Goal: Check status: Check status

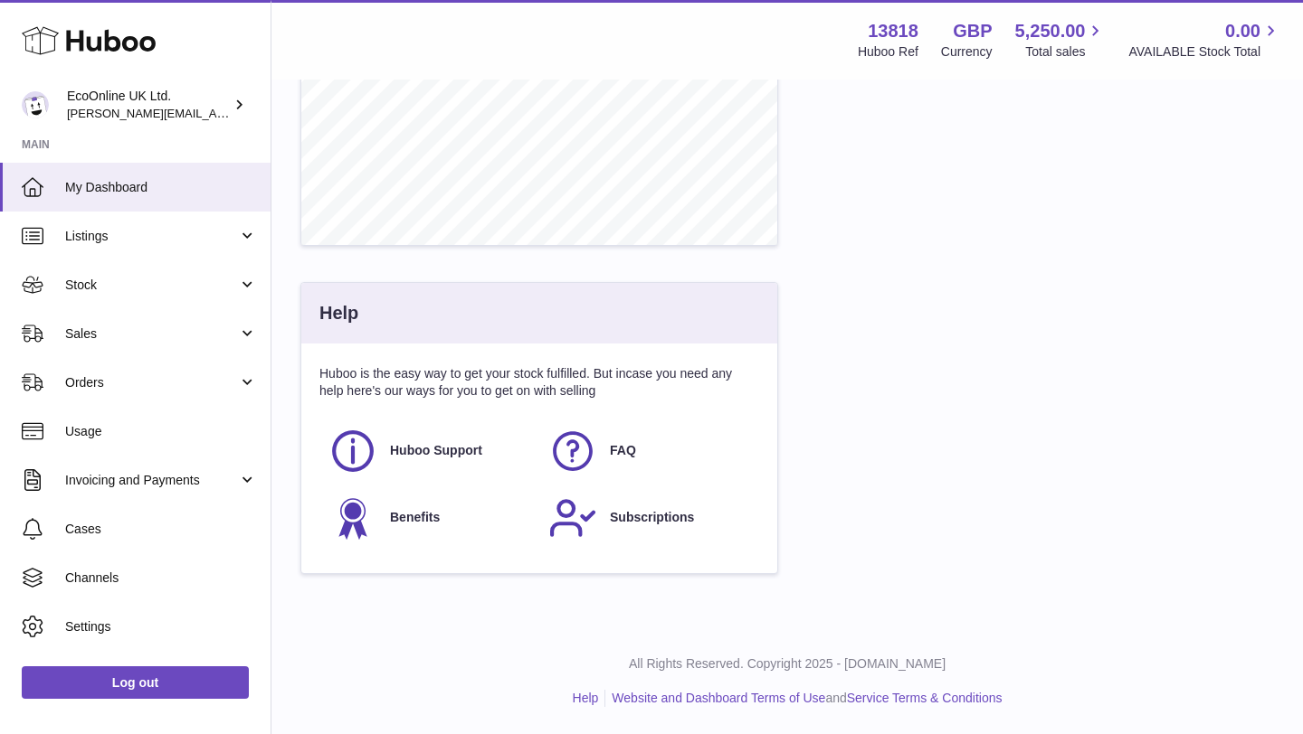
scroll to position [799, 0]
click at [188, 320] on link "Sales" at bounding box center [135, 333] width 270 height 49
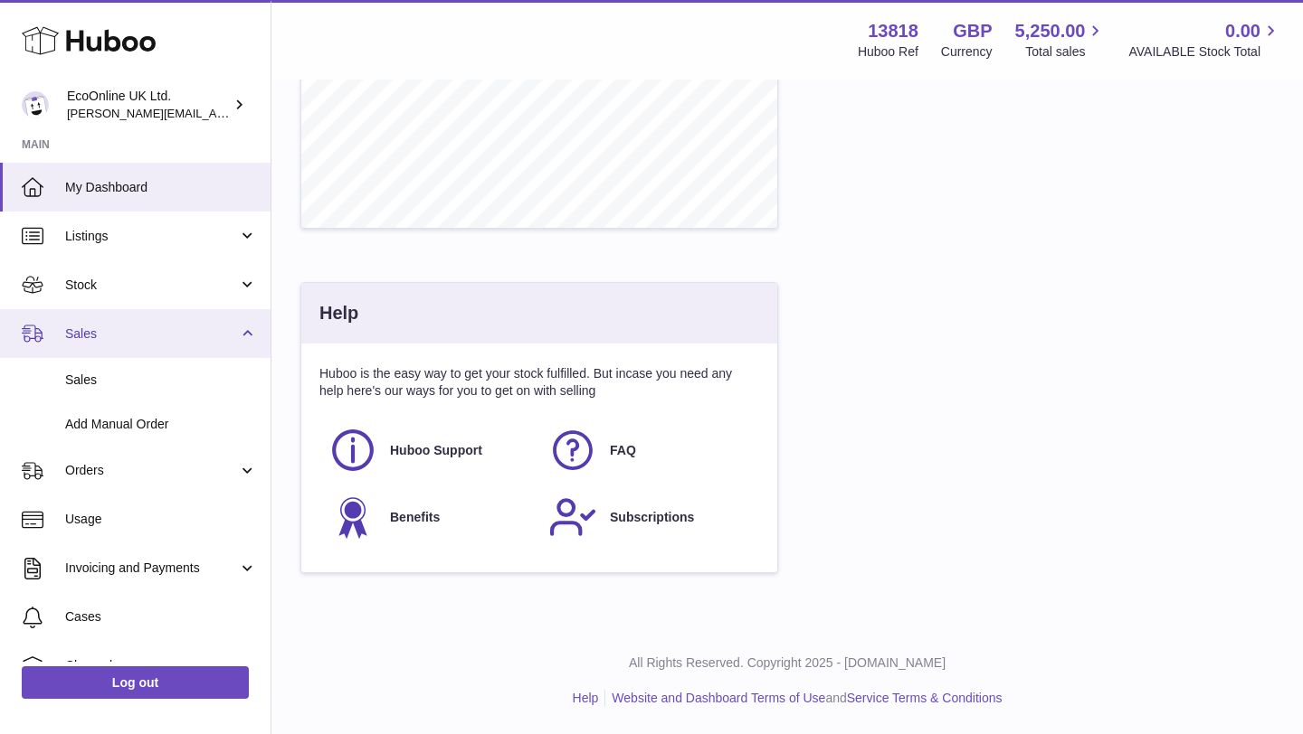
click at [174, 354] on link "Sales" at bounding box center [135, 333] width 270 height 49
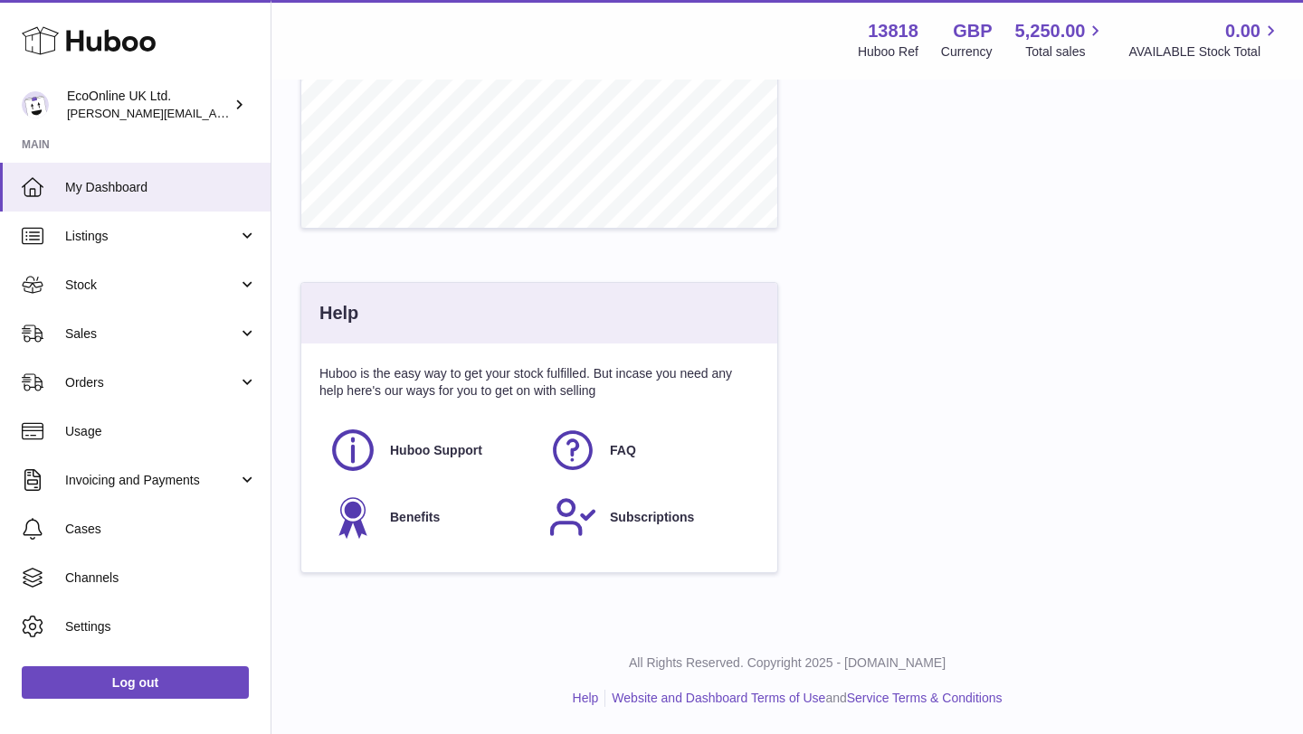
click at [171, 377] on link "Orders" at bounding box center [135, 382] width 270 height 49
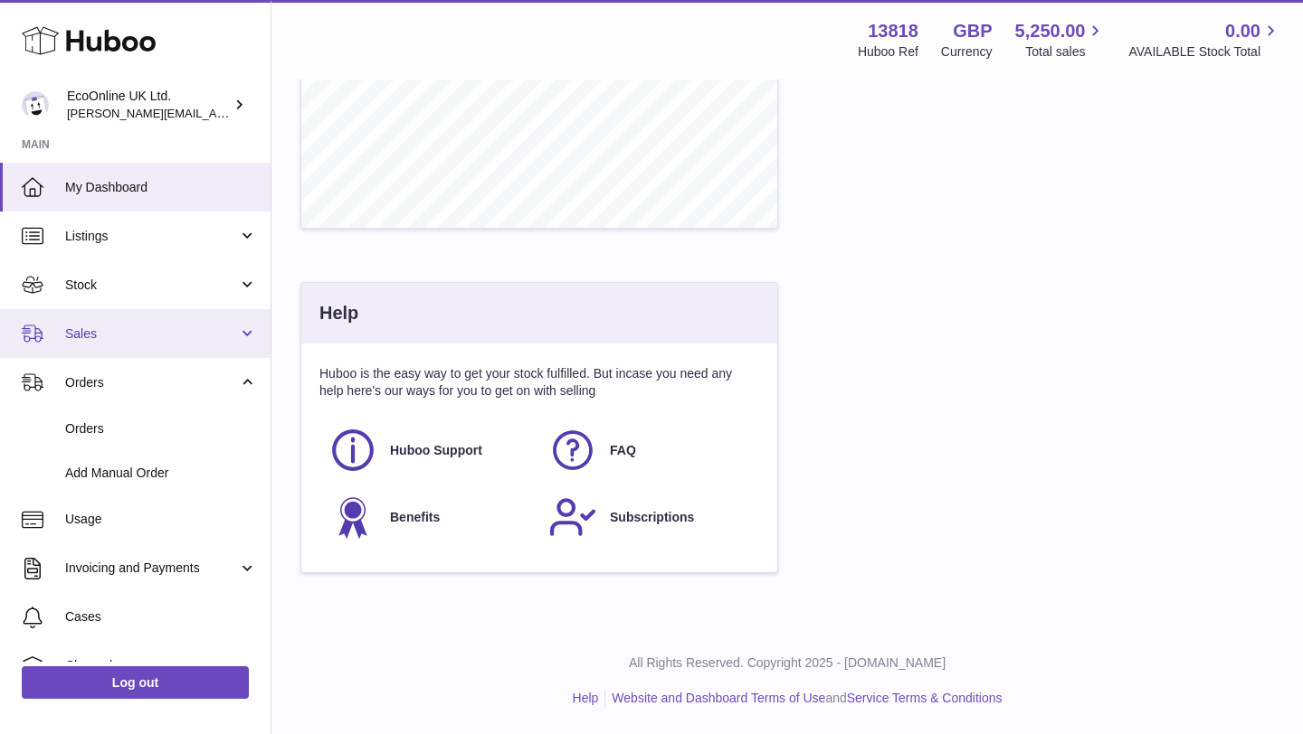
click at [179, 319] on link "Sales" at bounding box center [135, 333] width 270 height 49
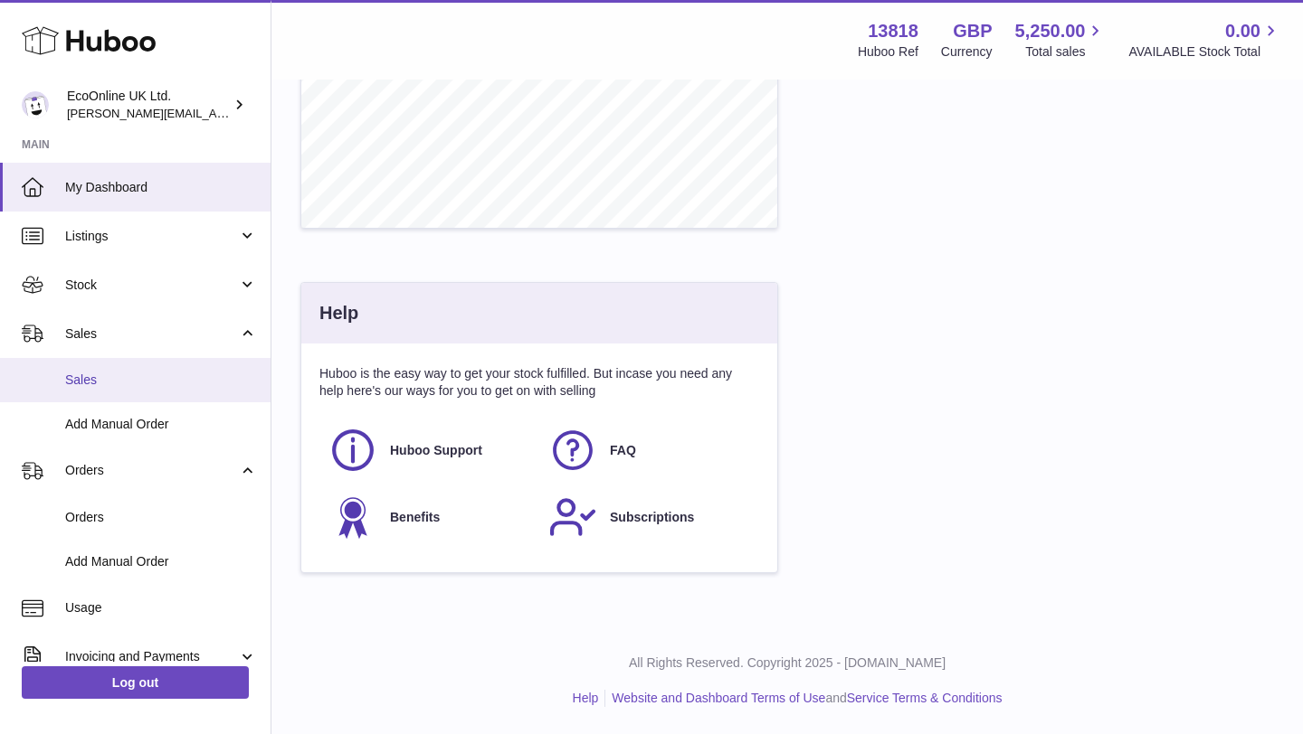
click at [166, 374] on span "Sales" at bounding box center [161, 380] width 192 height 17
click at [150, 367] on link "Sales" at bounding box center [135, 380] width 270 height 44
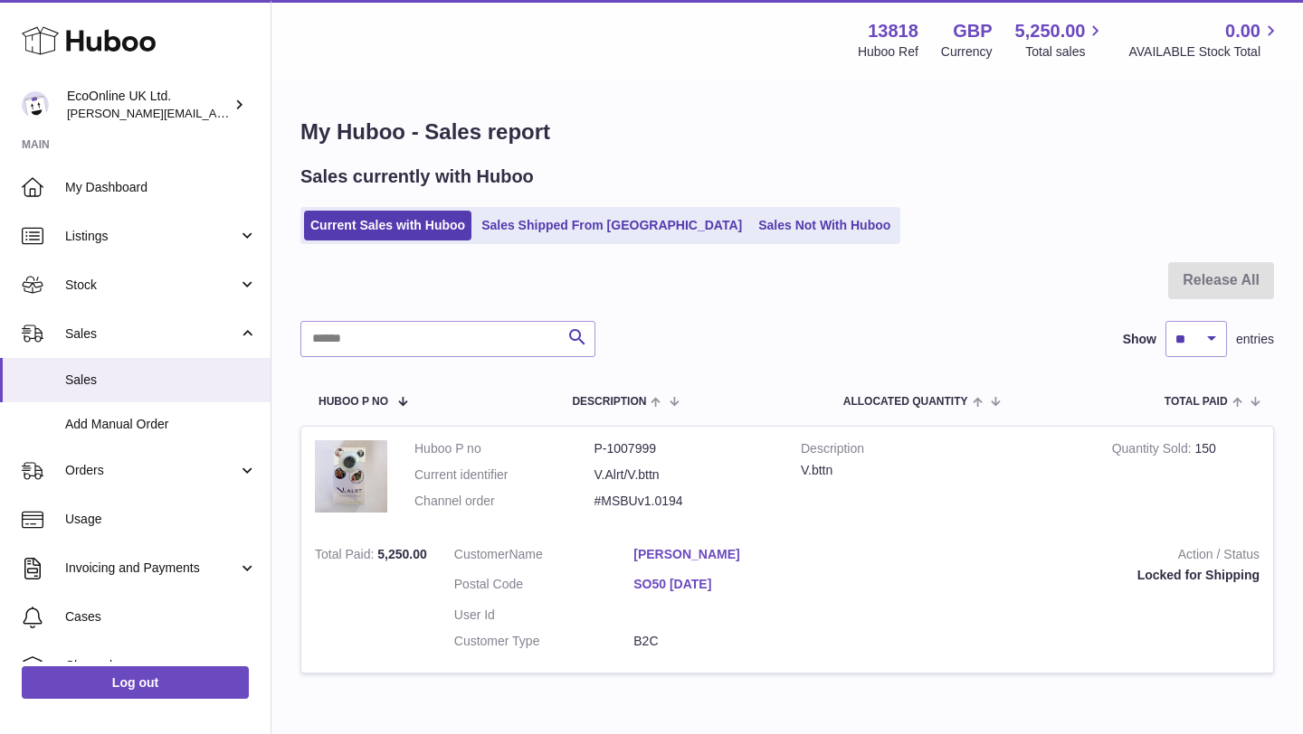
scroll to position [104, 0]
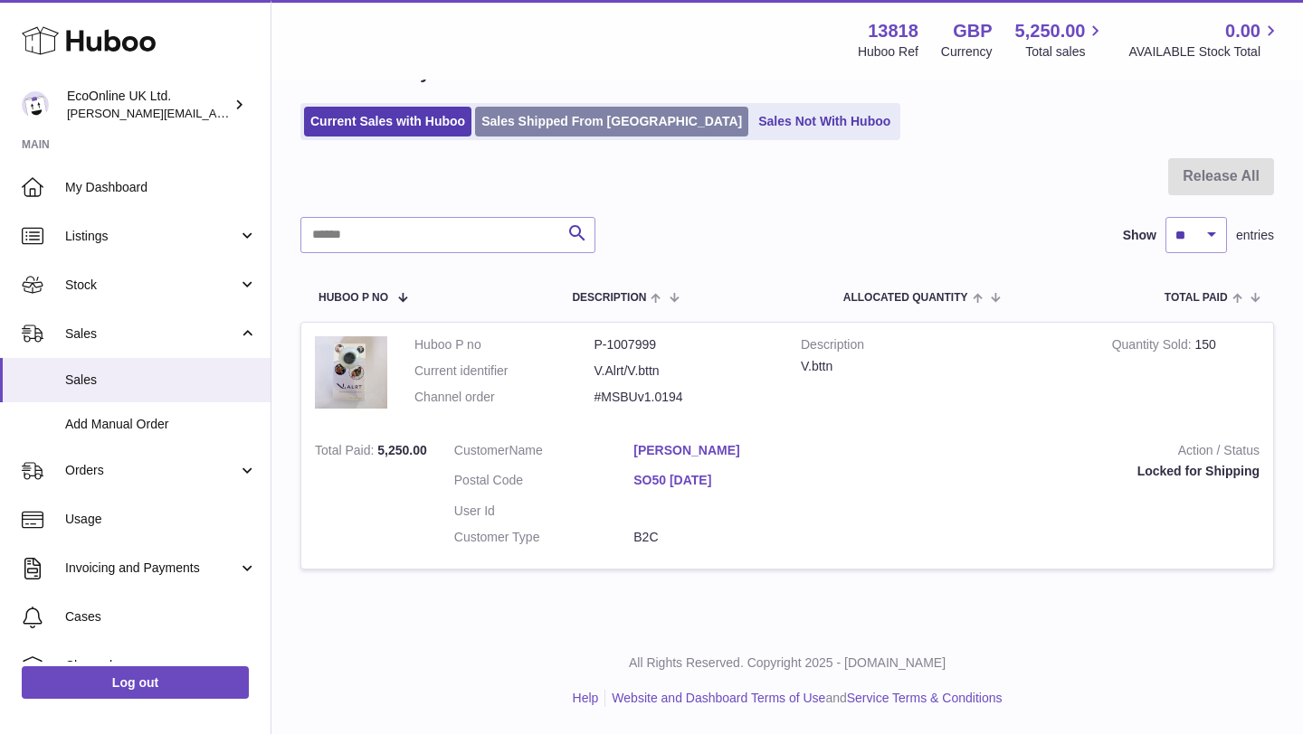
click at [567, 125] on link "Sales Shipped From [GEOGRAPHIC_DATA]" at bounding box center [611, 122] width 273 height 30
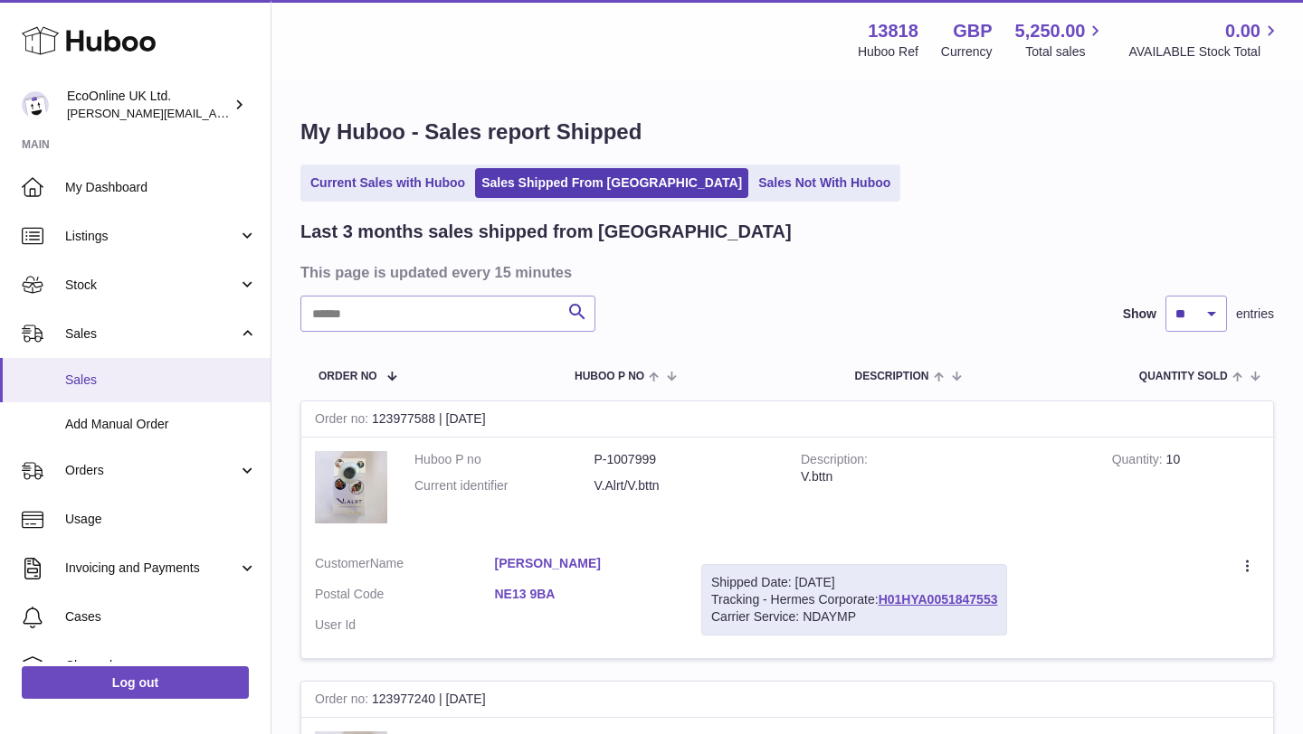
click at [163, 380] on span "Sales" at bounding box center [161, 380] width 192 height 17
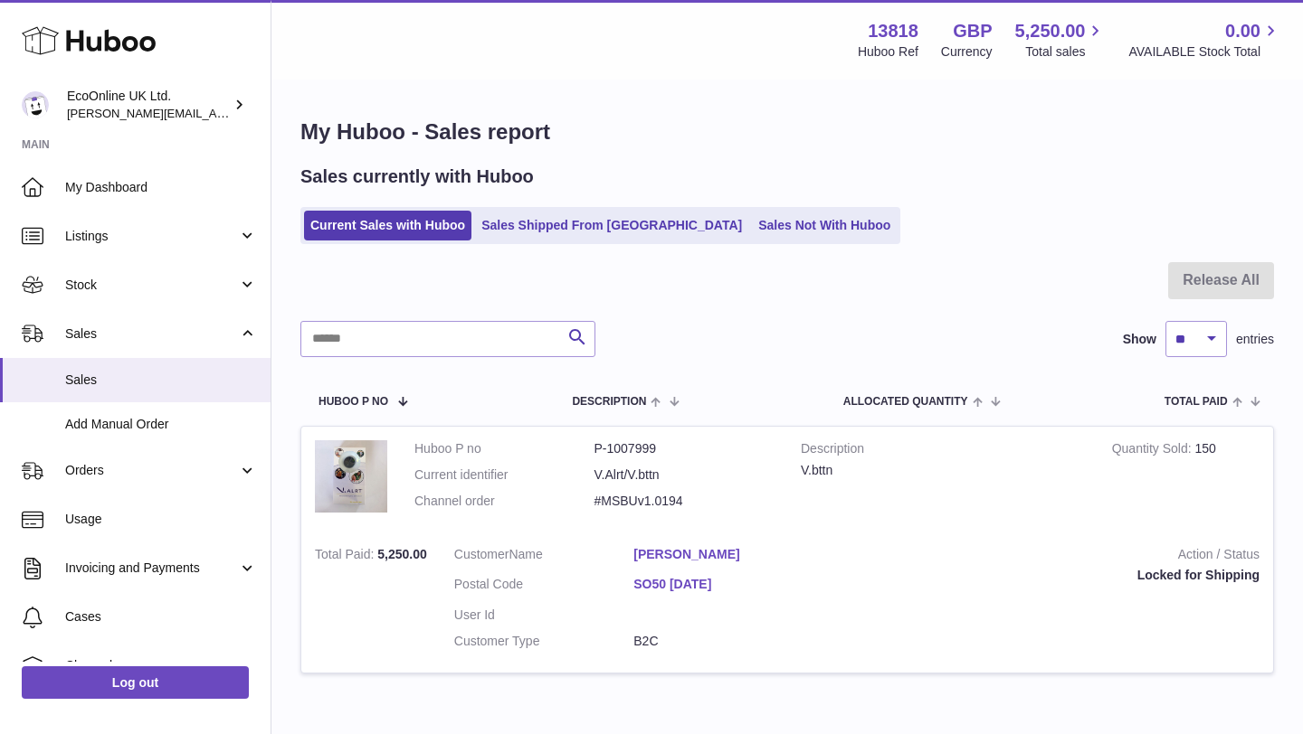
click at [1155, 576] on div "Locked for Shipping" at bounding box center [1049, 575] width 419 height 17
click at [1206, 450] on td "Quantity Sold 150" at bounding box center [1185, 480] width 175 height 106
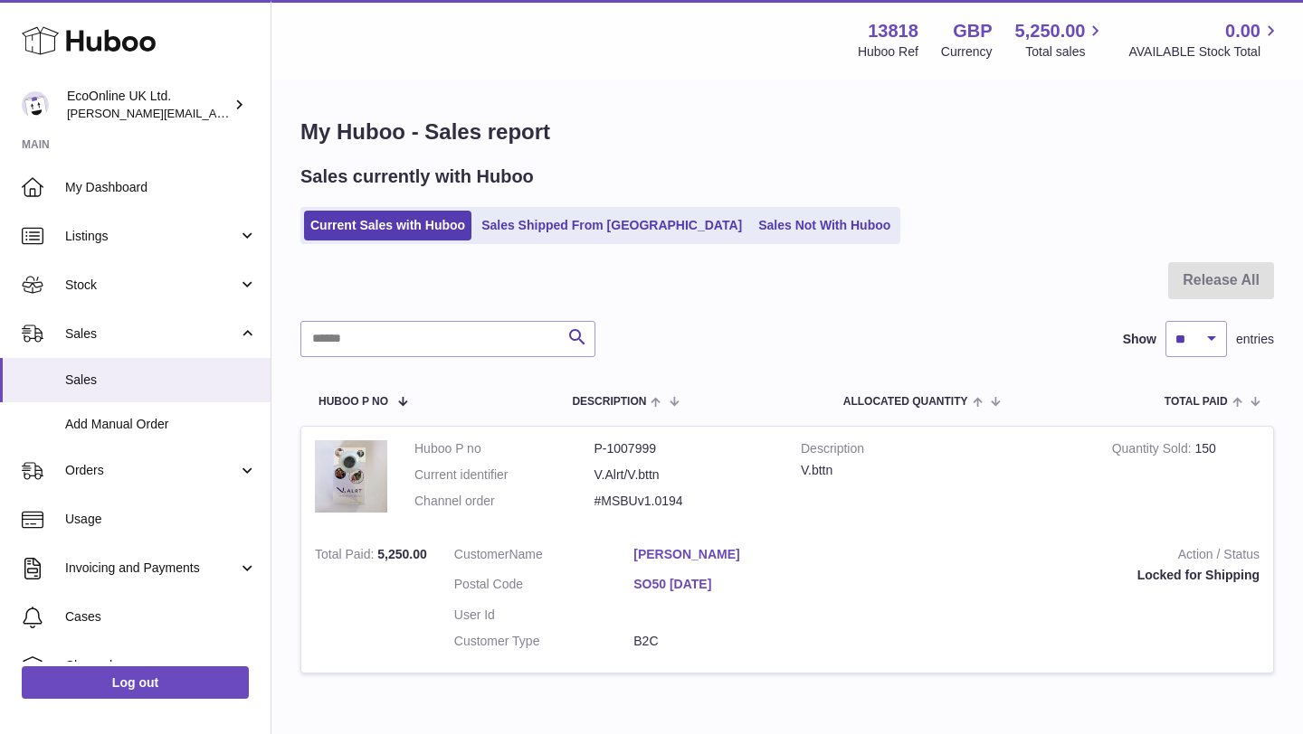
click at [1189, 447] on strong "Quantity Sold" at bounding box center [1153, 450] width 83 height 19
drag, startPoint x: 1191, startPoint y: 447, endPoint x: 1241, endPoint y: 449, distance: 49.8
click at [1241, 449] on td "Quantity Sold 150" at bounding box center [1185, 480] width 175 height 106
drag, startPoint x: 1216, startPoint y: 449, endPoint x: 1196, endPoint y: 450, distance: 19.9
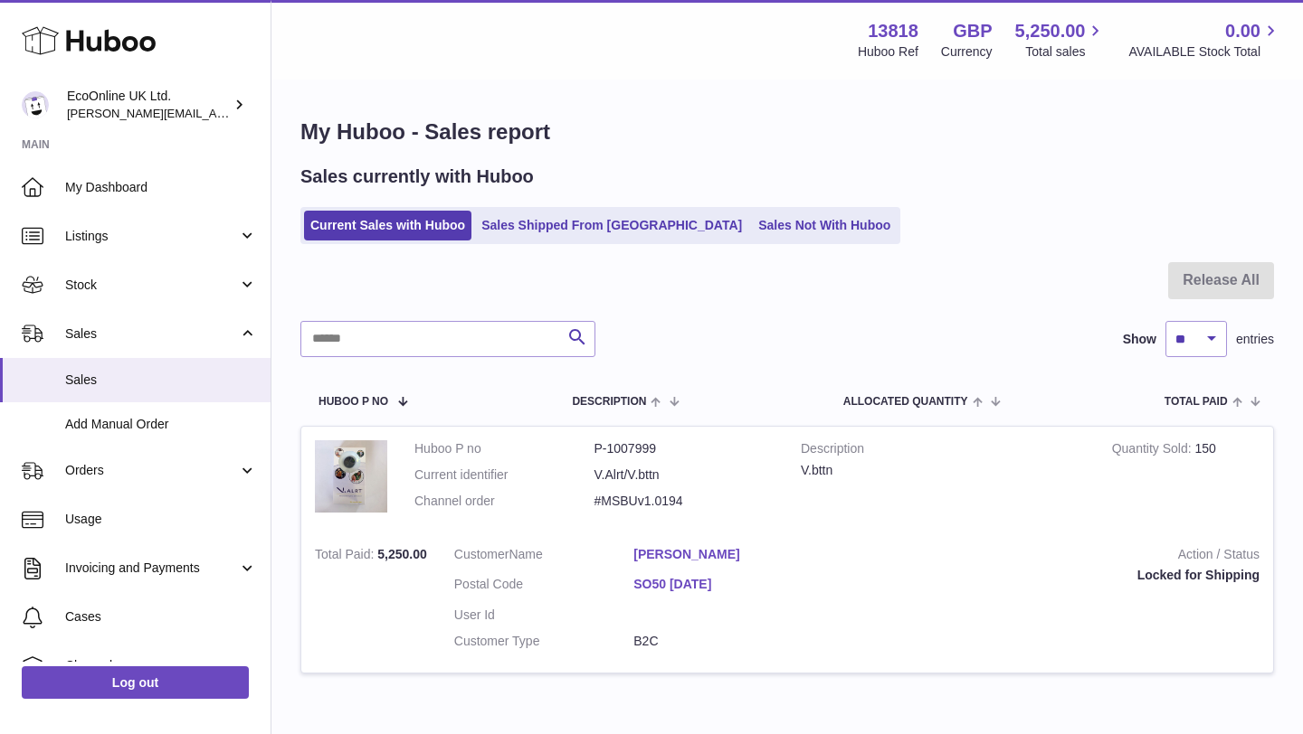
click at [1196, 450] on td "Quantity Sold 150" at bounding box center [1185, 480] width 175 height 106
click at [593, 227] on link "Sales Shipped From [GEOGRAPHIC_DATA]" at bounding box center [611, 226] width 273 height 30
click at [477, 491] on dl "Huboo P no P-1007999 Current identifier V.Alrt/V.bttn Channel order #MSBUv1.0194" at bounding box center [593, 480] width 359 height 79
click at [1166, 574] on div "Locked for Shipping" at bounding box center [1049, 575] width 419 height 17
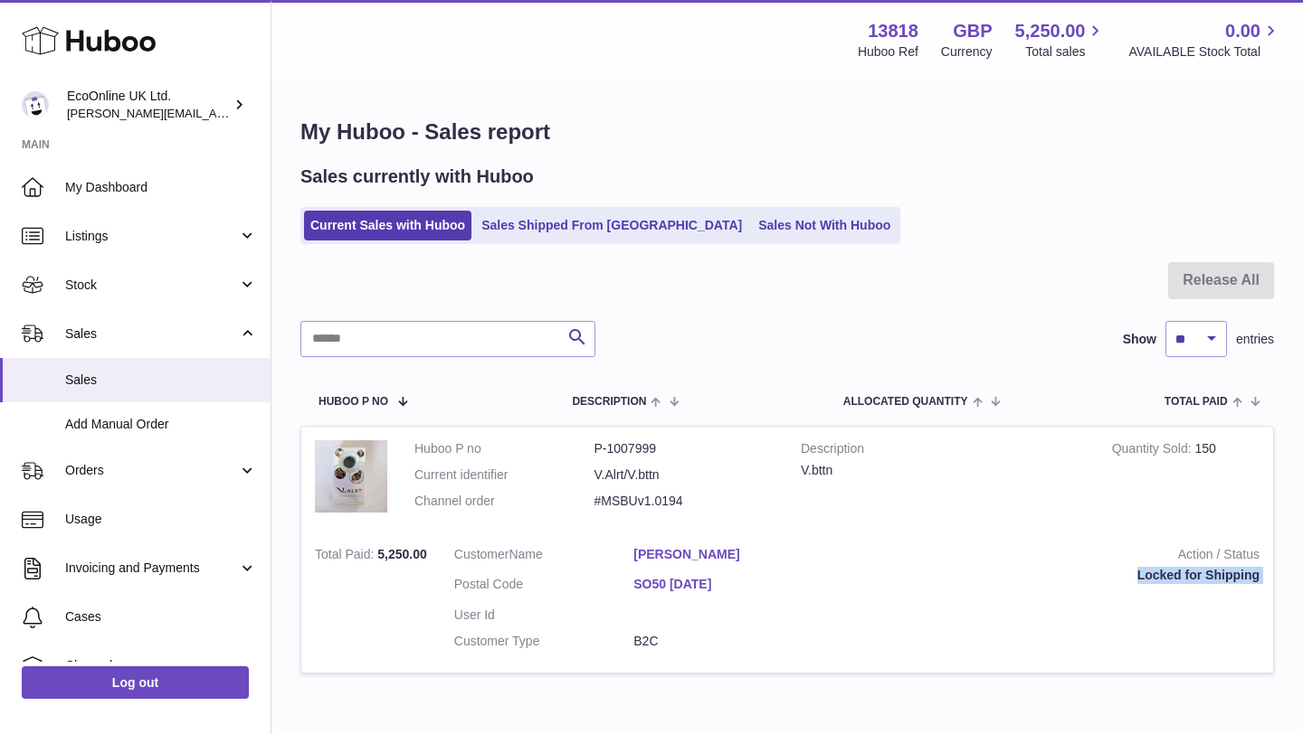
click at [1166, 574] on div "Locked for Shipping" at bounding box center [1049, 575] width 419 height 17
click at [543, 213] on link "Sales Shipped From [GEOGRAPHIC_DATA]" at bounding box center [611, 226] width 273 height 30
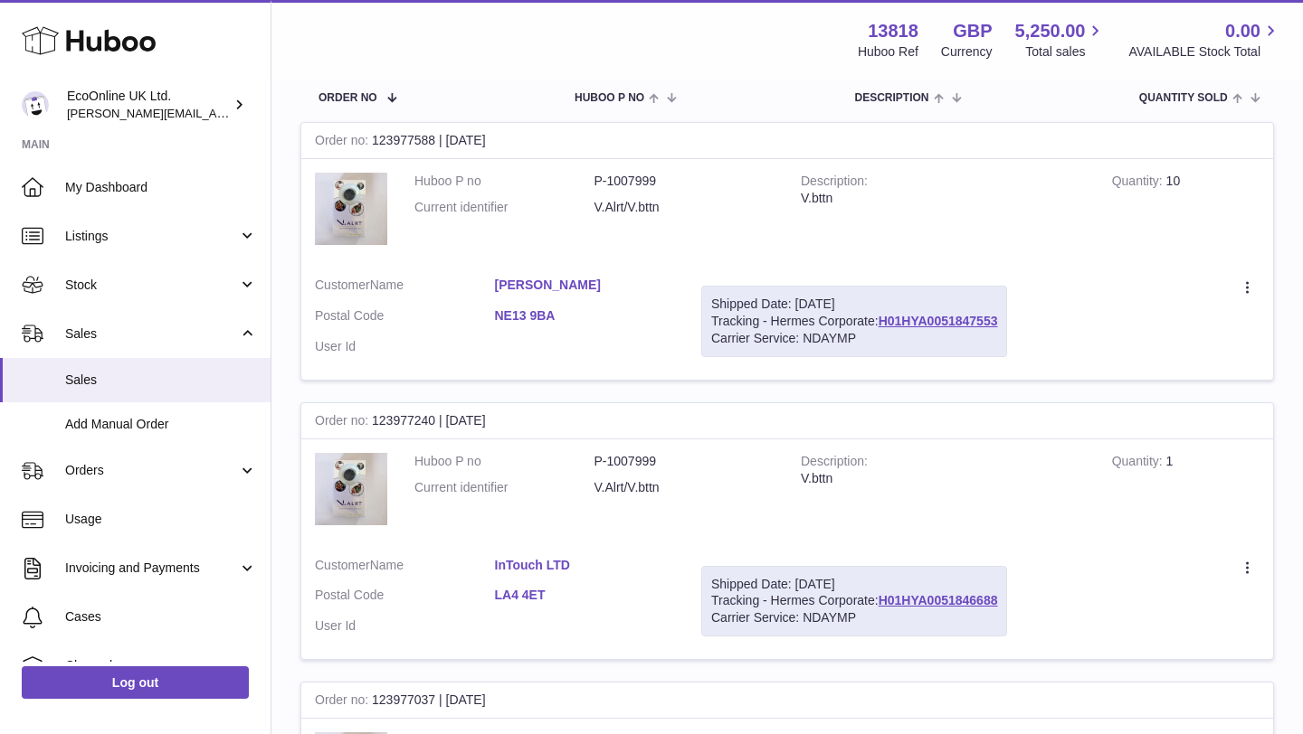
scroll to position [285, 0]
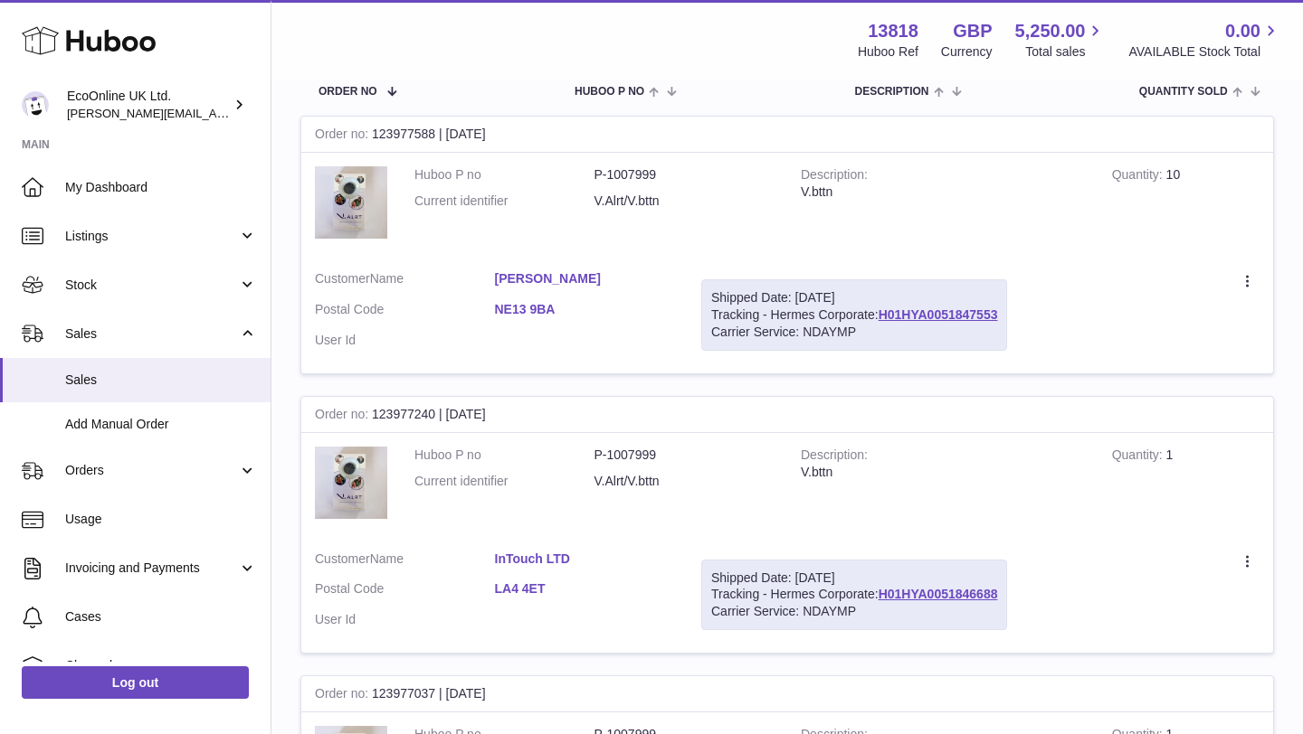
drag, startPoint x: 441, startPoint y: 412, endPoint x: 545, endPoint y: 412, distance: 103.1
click at [545, 412] on div "Order no 123977240 | 2nd Sep" at bounding box center [786, 415] width 971 height 36
drag, startPoint x: 441, startPoint y: 139, endPoint x: 565, endPoint y: 136, distance: 124.9
click at [565, 136] on div "Order no 123977588 | [DATE]" at bounding box center [786, 135] width 971 height 36
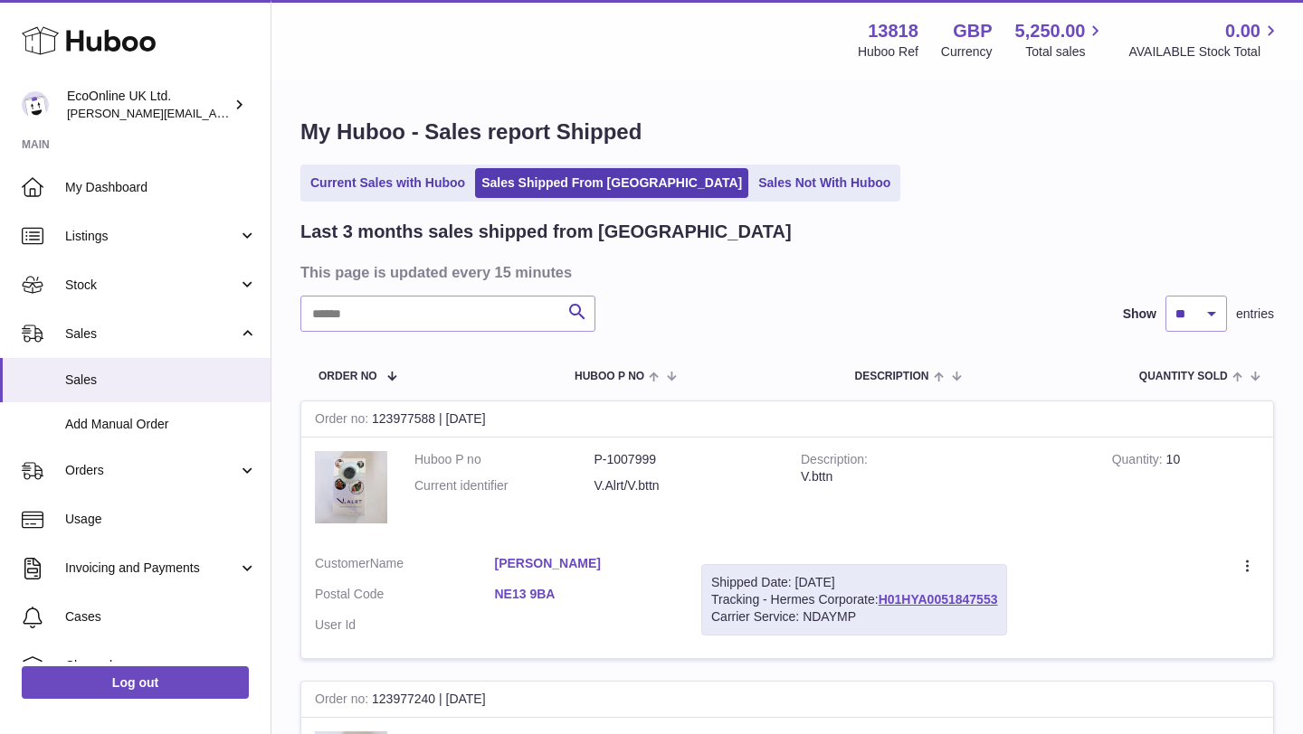
drag, startPoint x: 445, startPoint y: 418, endPoint x: 531, endPoint y: 422, distance: 86.0
click at [531, 422] on div "Order no 123977588 | [DATE]" at bounding box center [786, 420] width 971 height 36
click at [414, 182] on link "Current Sales with Huboo" at bounding box center [387, 183] width 167 height 30
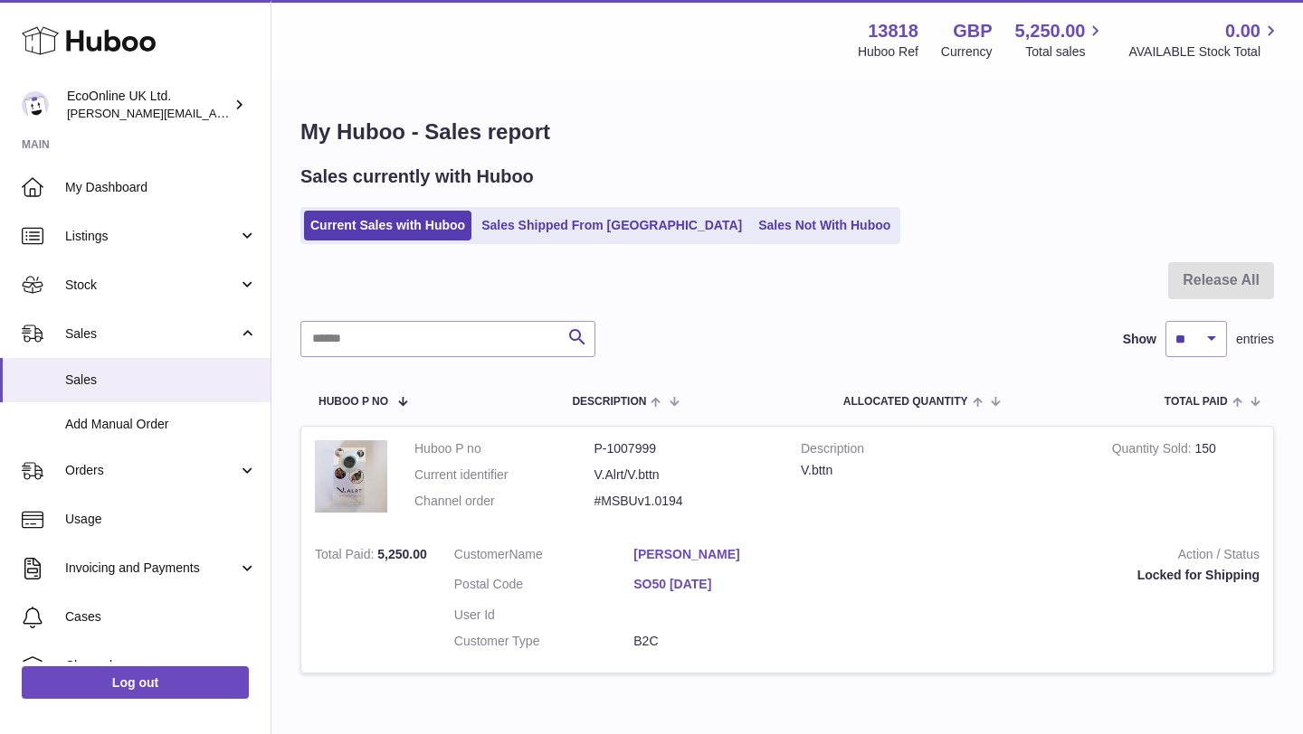
click at [1204, 460] on td "Quantity Sold 150" at bounding box center [1185, 480] width 175 height 106
click at [1205, 450] on td "Quantity Sold 150" at bounding box center [1185, 480] width 175 height 106
click at [1189, 576] on div "Locked for Shipping" at bounding box center [1049, 575] width 419 height 17
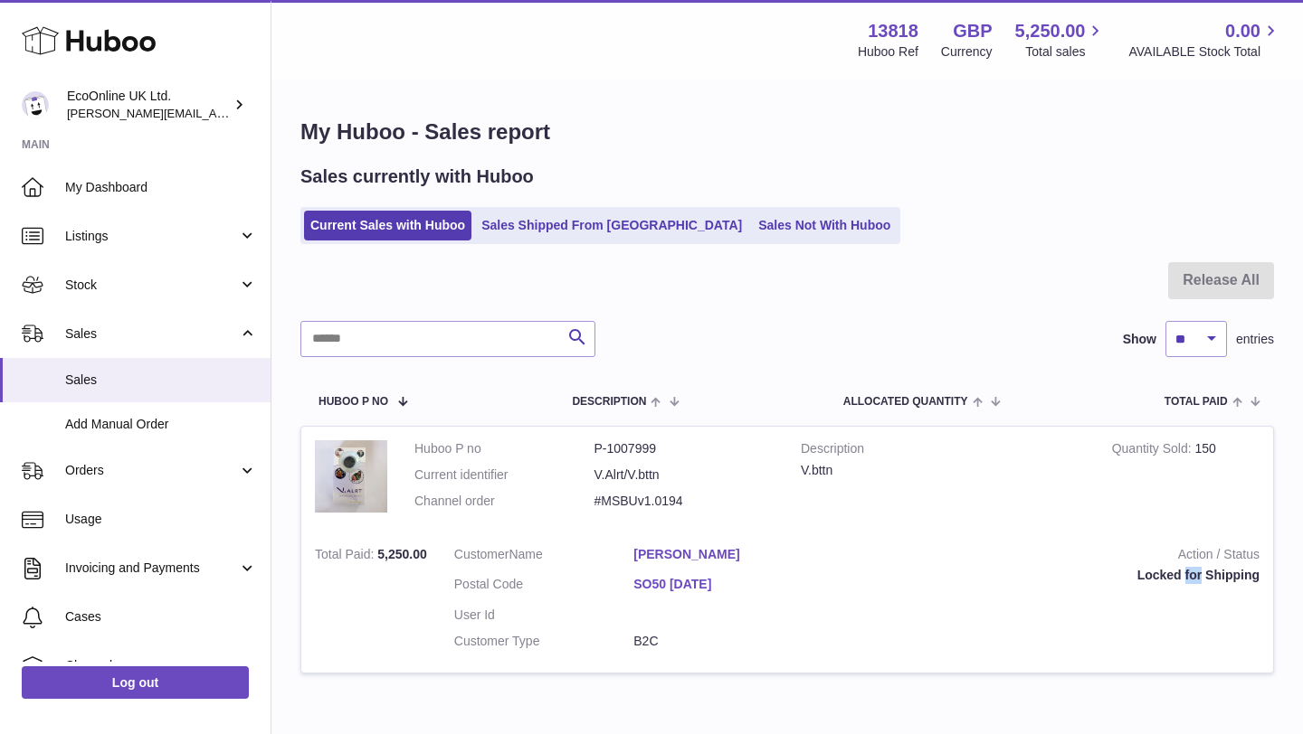
click at [1189, 576] on div "Locked for Shipping" at bounding box center [1049, 575] width 419 height 17
